Goal: Use online tool/utility: Utilize a website feature to perform a specific function

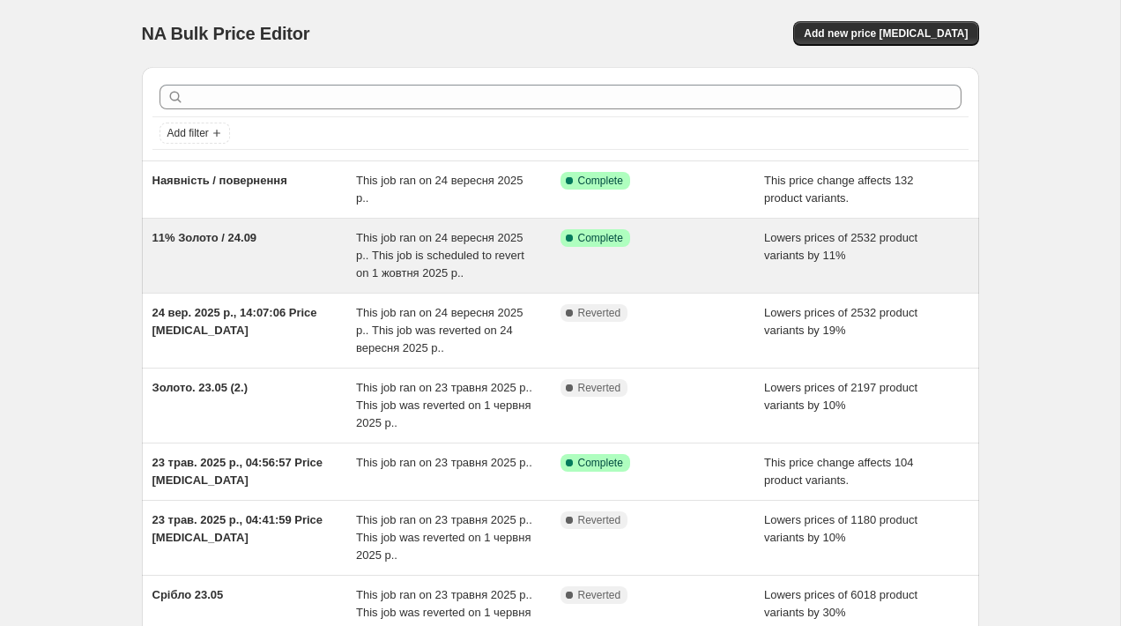
click at [401, 247] on div "This job ran on 24 вересня 2025 р.. This job is scheduled to revert on 1 жовтня…" at bounding box center [458, 255] width 204 height 53
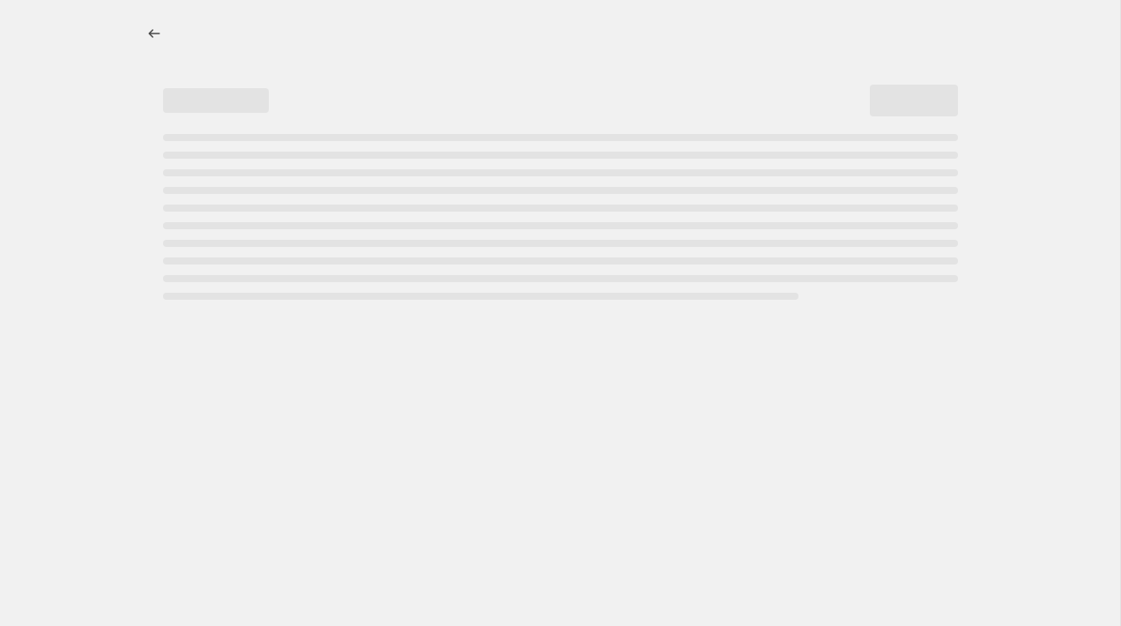
select select "percentage"
select select "title"
select select "contains"
select select "title"
select select "contains"
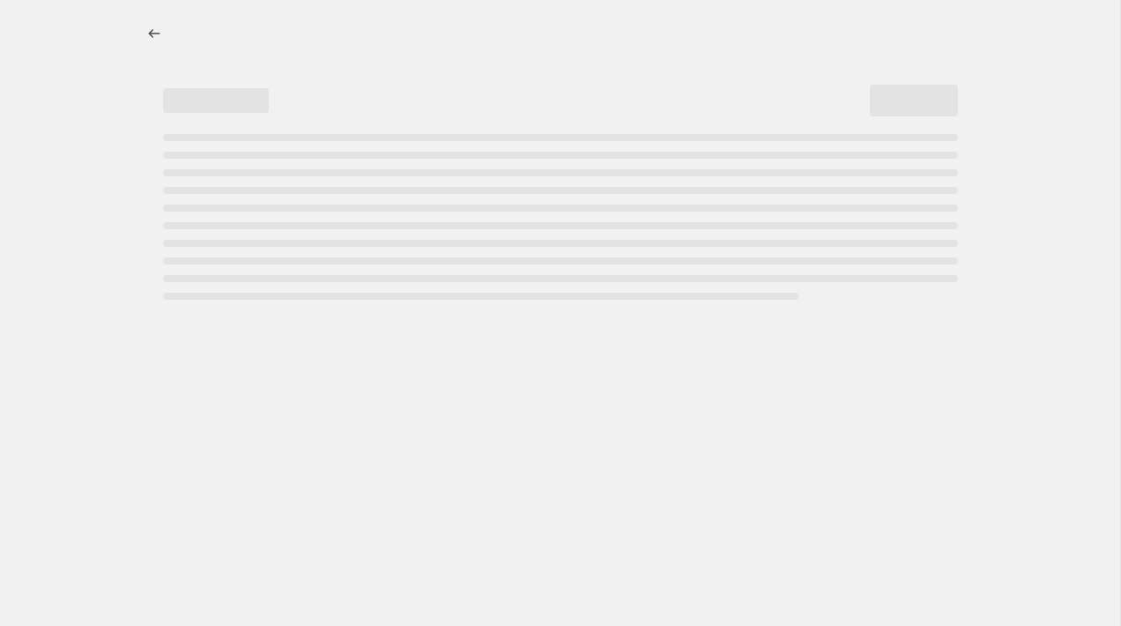
select select "title"
select select "contains"
select select "title"
select select "contains"
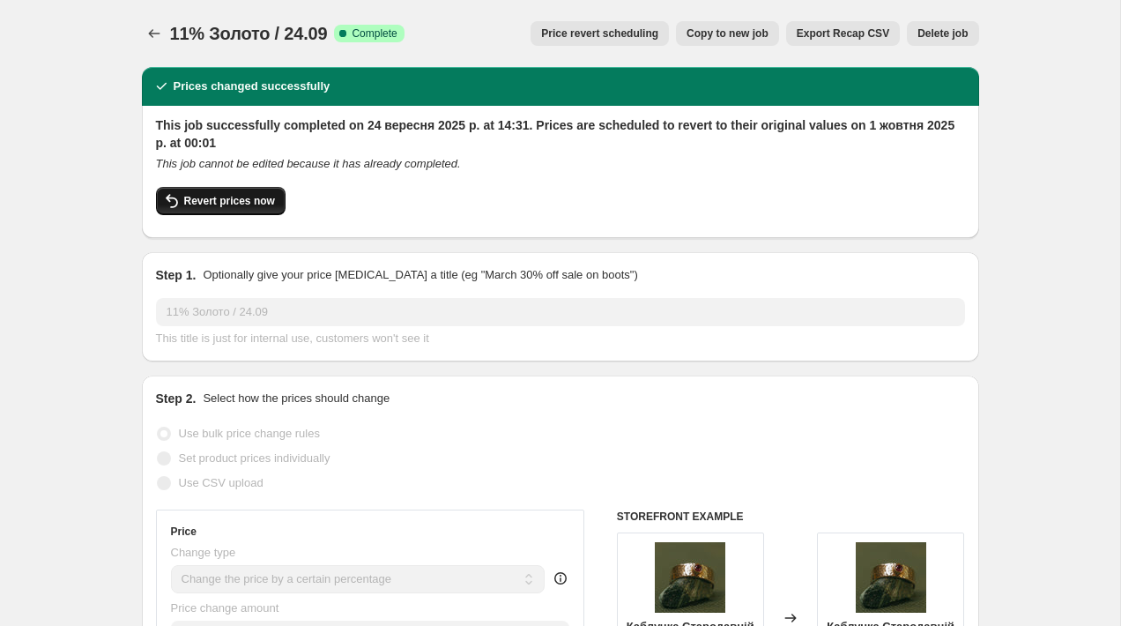
click at [231, 192] on button "Revert prices now" at bounding box center [221, 201] width 130 height 28
checkbox input "false"
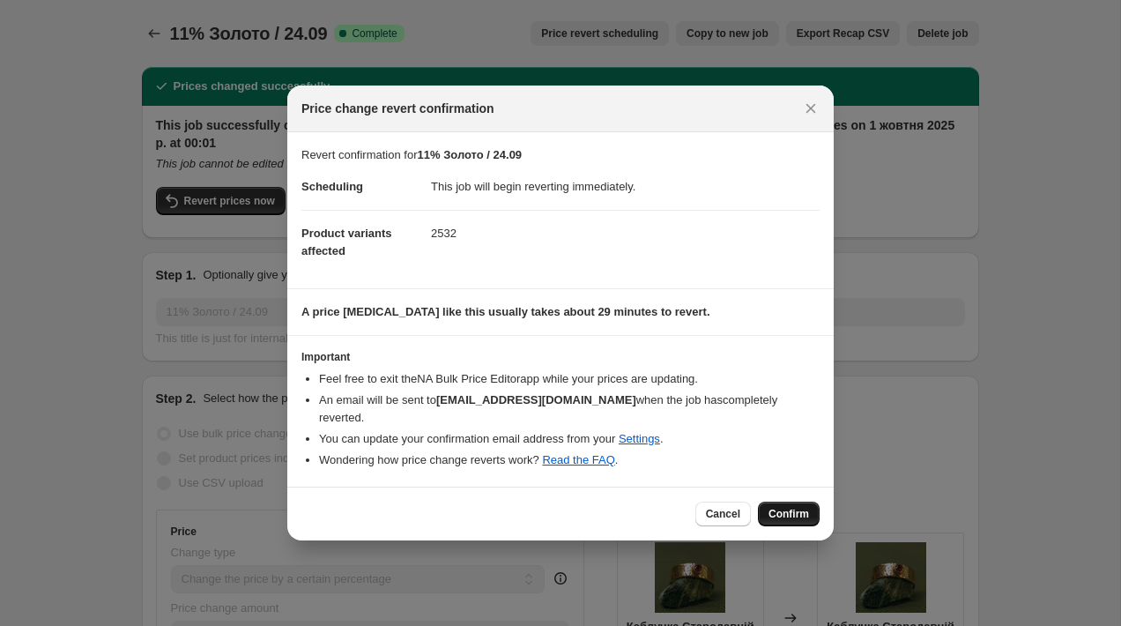
click at [805, 518] on span "Confirm" at bounding box center [789, 514] width 41 height 14
